Goal: Transaction & Acquisition: Purchase product/service

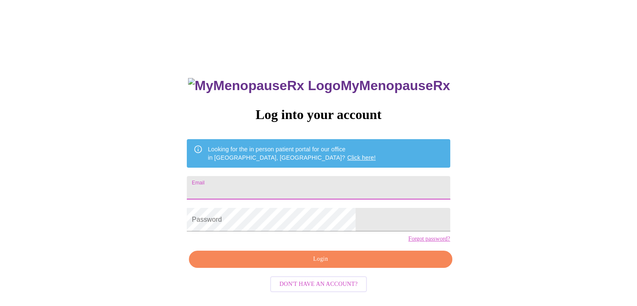
click at [302, 188] on input "Email" at bounding box center [318, 187] width 263 height 23
type input "c"
type input "[EMAIL_ADDRESS][DOMAIN_NAME]"
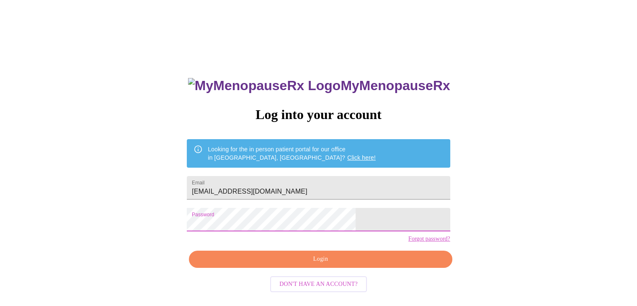
click at [313, 264] on span "Login" at bounding box center [321, 259] width 244 height 10
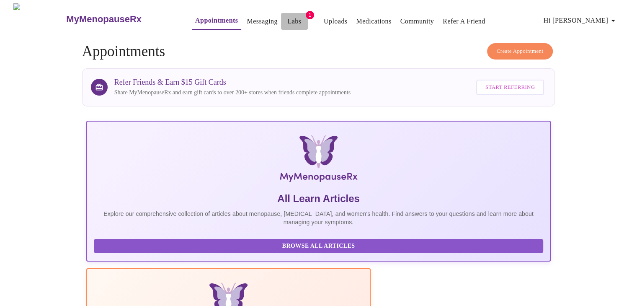
click at [287, 19] on link "Labs" at bounding box center [294, 22] width 14 height 12
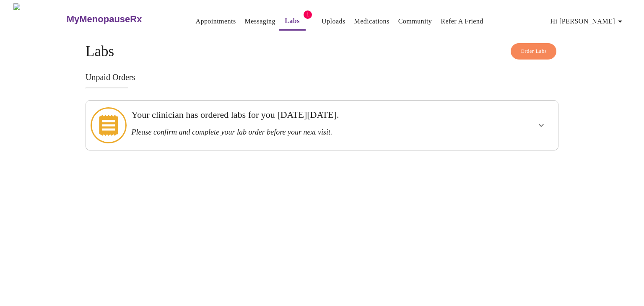
click at [287, 140] on div "Your clinician has ordered labs for you [DATE][DATE]. Please confirm and comple…" at bounding box center [321, 125] width 473 height 50
click at [286, 128] on h3 "Please confirm and complete your lab order before your next visit." at bounding box center [299, 132] width 336 height 9
click at [540, 124] on icon "show more" at bounding box center [540, 125] width 5 height 3
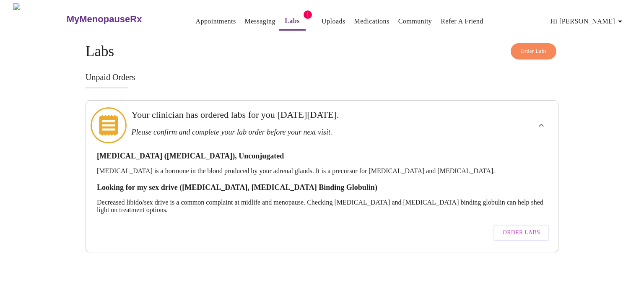
click at [513, 228] on span "Order Labs" at bounding box center [520, 233] width 37 height 10
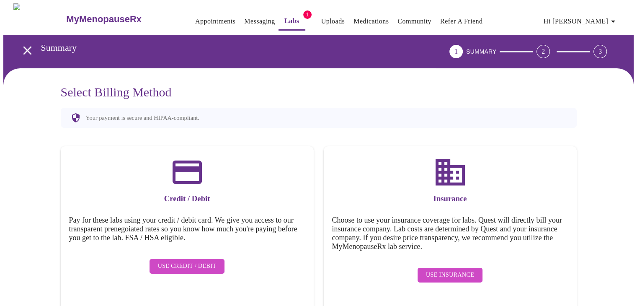
scroll to position [0, 0]
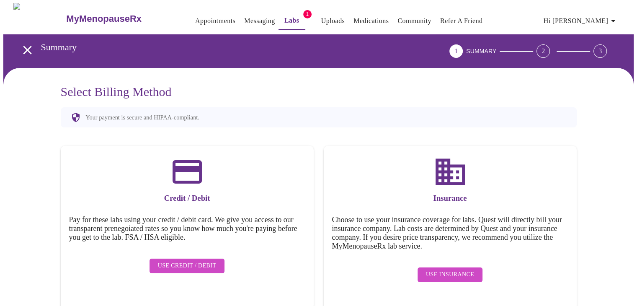
click at [186, 261] on span "Use Credit / Debit" at bounding box center [187, 266] width 59 height 10
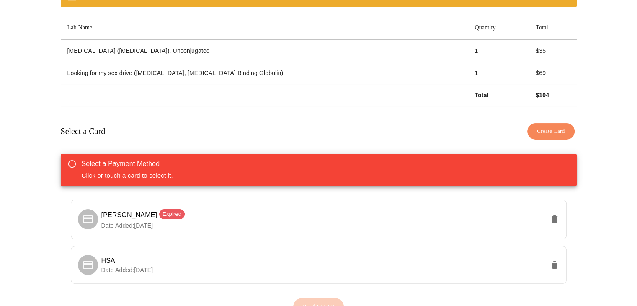
scroll to position [126, 0]
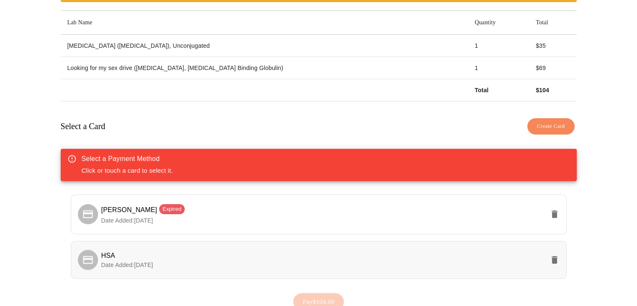
click at [92, 254] on icon at bounding box center [88, 260] width 12 height 12
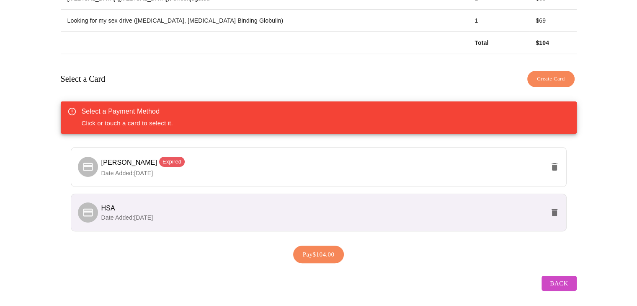
scroll to position [174, 0]
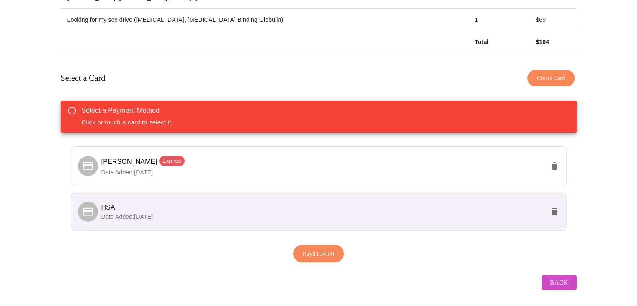
click at [315, 248] on span "Pay $104.00" at bounding box center [319, 253] width 32 height 11
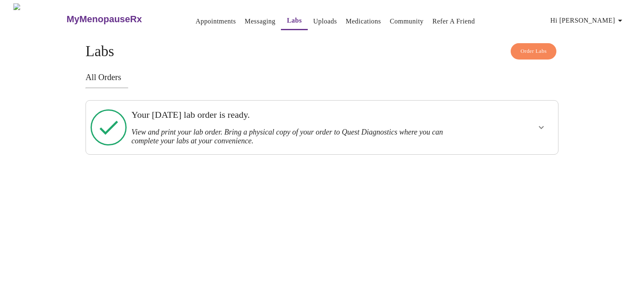
click at [538, 126] on icon "show more" at bounding box center [540, 127] width 5 height 3
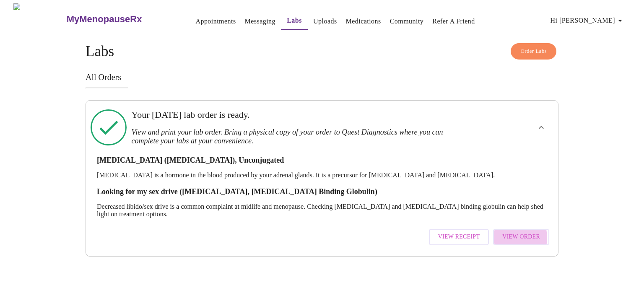
click at [509, 232] on span "View Order" at bounding box center [521, 237] width 38 height 10
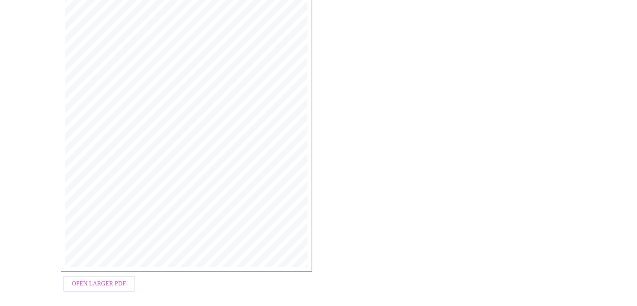
scroll to position [209, 0]
click at [99, 280] on span "Open Larger PDF" at bounding box center [99, 276] width 54 height 10
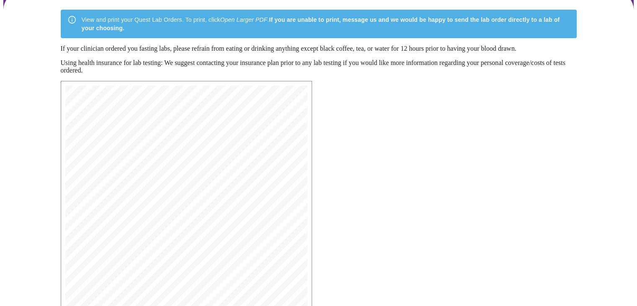
scroll to position [0, 0]
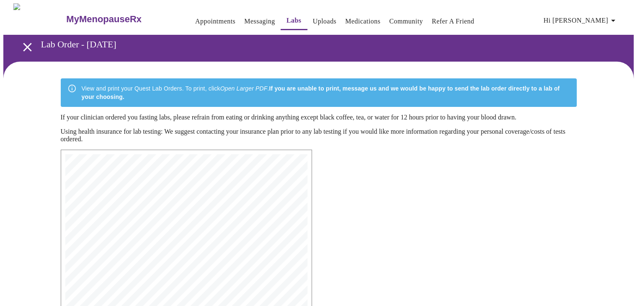
click at [591, 15] on span "Hi [PERSON_NAME]" at bounding box center [581, 21] width 75 height 12
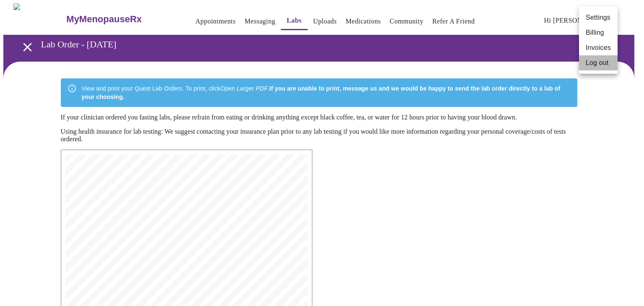
click at [598, 64] on li "Log out" at bounding box center [598, 62] width 39 height 15
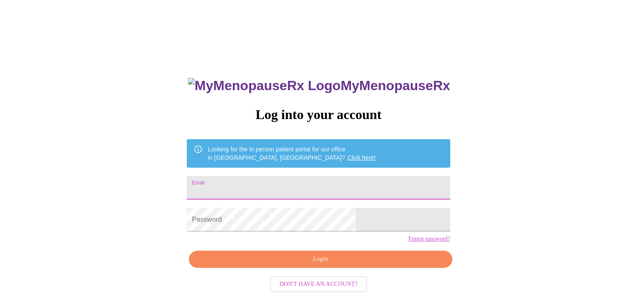
click at [280, 184] on input "Email" at bounding box center [318, 187] width 263 height 23
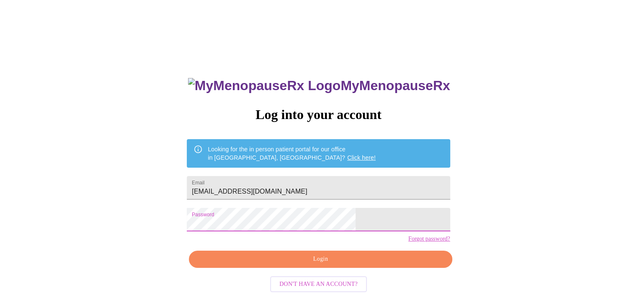
click at [306, 264] on span "Login" at bounding box center [321, 259] width 244 height 10
click at [285, 264] on span "Login" at bounding box center [321, 259] width 244 height 10
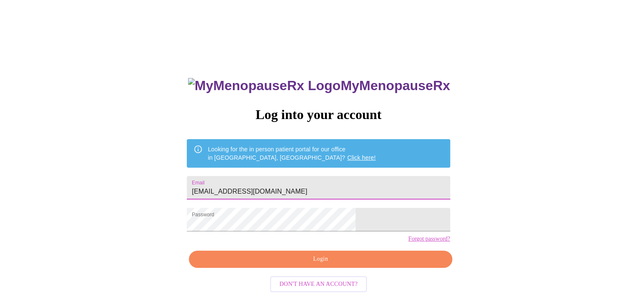
drag, startPoint x: 280, startPoint y: 186, endPoint x: 235, endPoint y: 191, distance: 45.5
click at [235, 191] on input "[EMAIL_ADDRESS][DOMAIN_NAME]" at bounding box center [318, 187] width 263 height 23
type input "[EMAIL_ADDRESS][DOMAIN_NAME]"
click at [309, 264] on span "Login" at bounding box center [321, 259] width 244 height 10
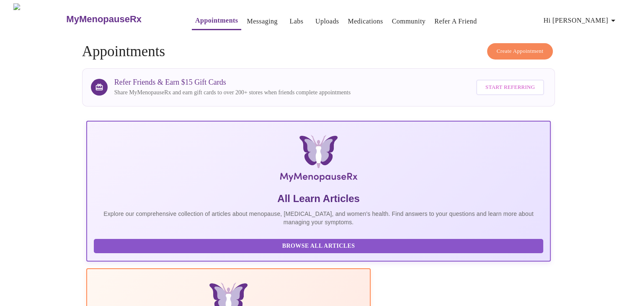
click at [511, 47] on span "Create Appointment" at bounding box center [520, 52] width 47 height 10
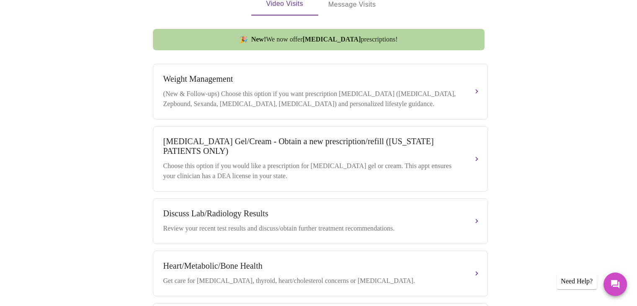
scroll to position [335, 0]
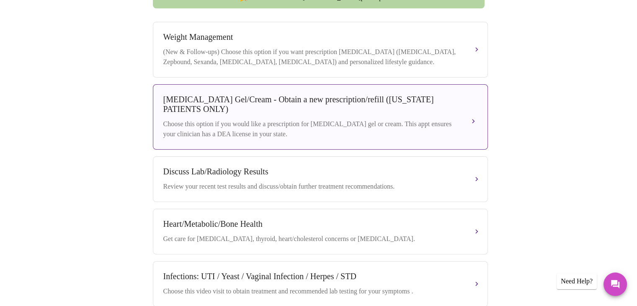
click at [393, 127] on div "Choose this option if you would like a prescription for [MEDICAL_DATA] gel or c…" at bounding box center [312, 129] width 298 height 20
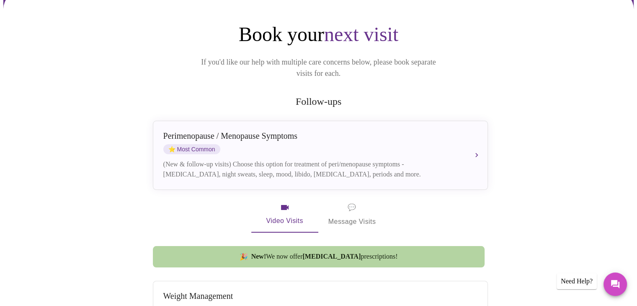
scroll to position [0, 0]
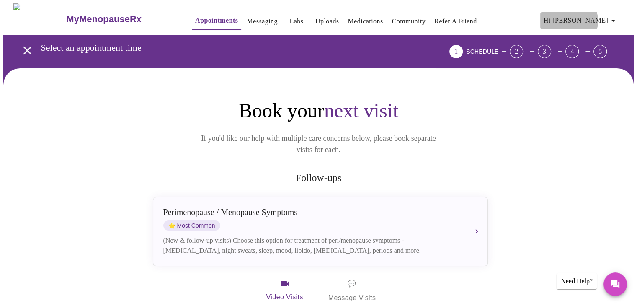
click at [598, 19] on span "Hi [PERSON_NAME]" at bounding box center [581, 21] width 75 height 12
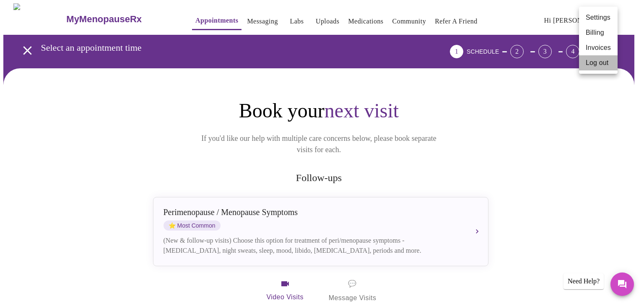
click at [590, 64] on li "Log out" at bounding box center [598, 62] width 39 height 15
